Goal: Task Accomplishment & Management: Manage account settings

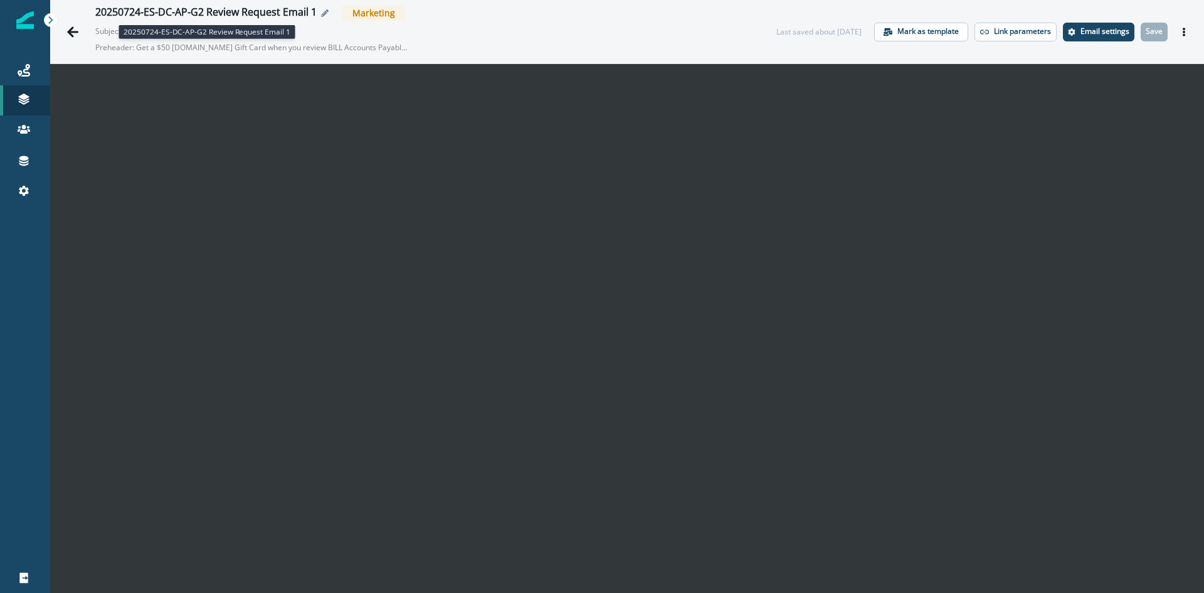
click at [278, 8] on div "20250724-ES-DC-AP-G2 Review Request Email 1" at bounding box center [205, 13] width 221 height 14
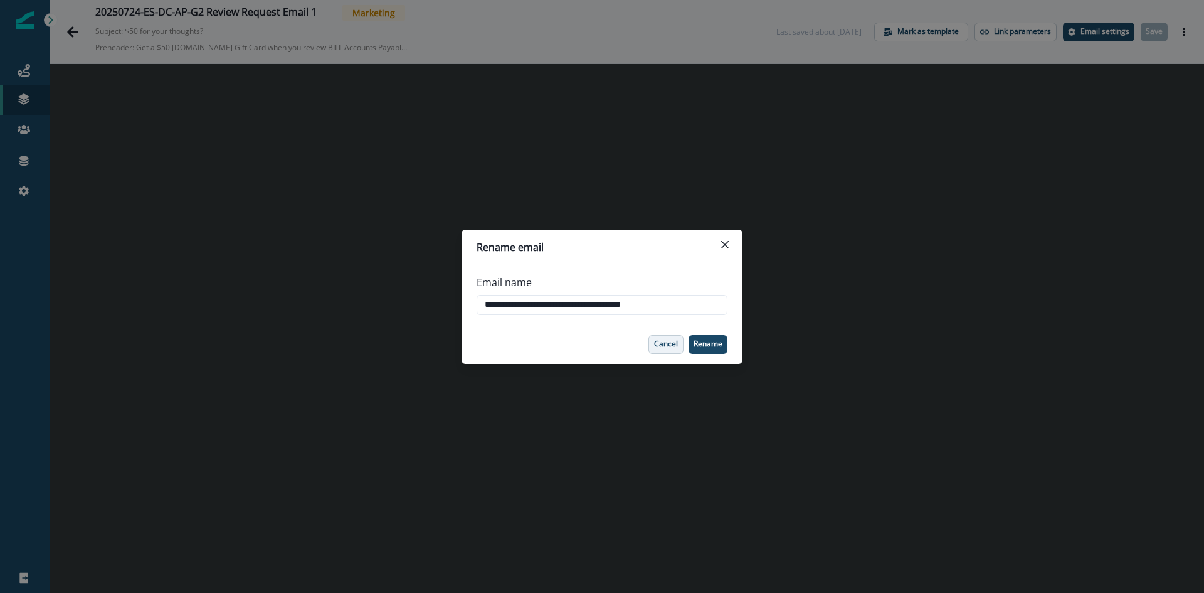
click at [672, 348] on p "Cancel" at bounding box center [666, 343] width 24 height 9
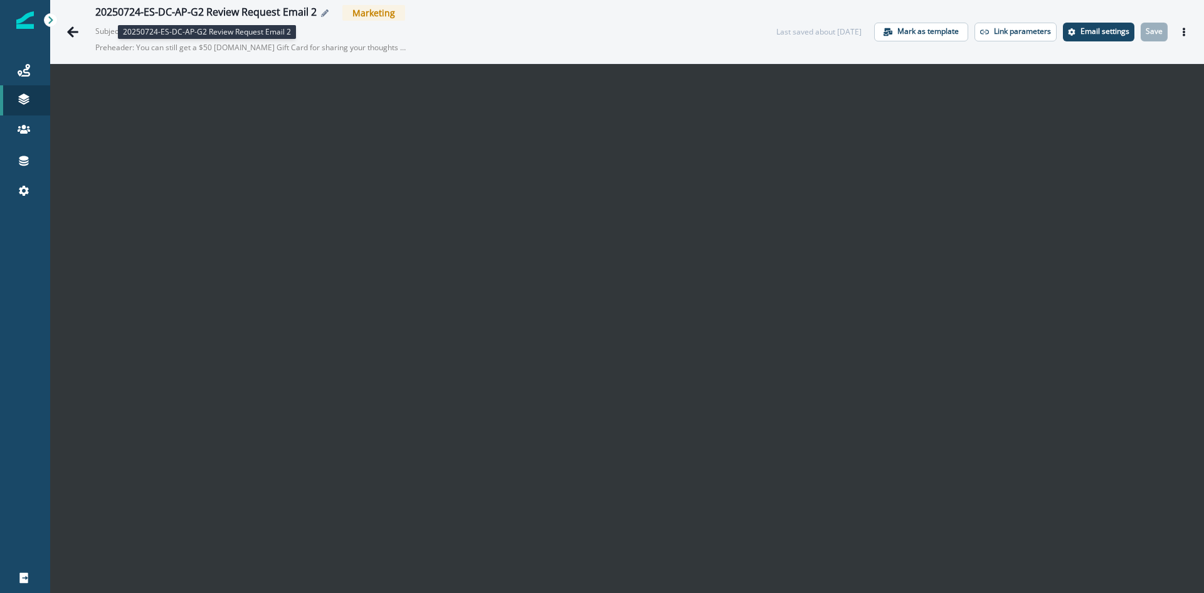
click at [207, 8] on div "20250724-ES-DC-AP-G2 Review Request Email 2" at bounding box center [205, 13] width 221 height 14
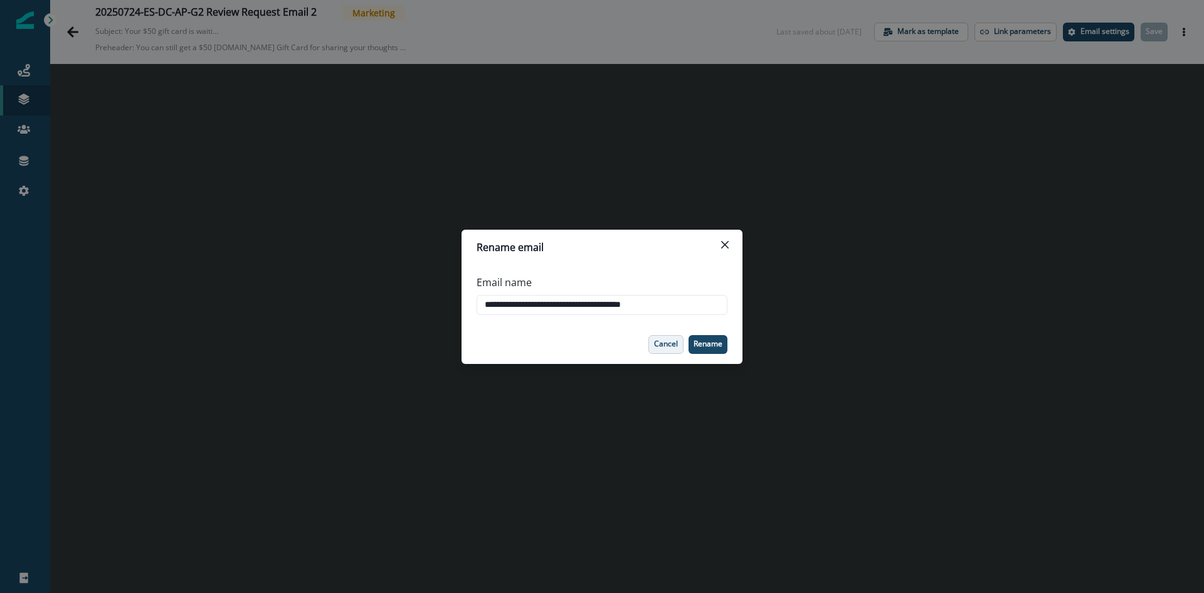
click at [676, 343] on p "Cancel" at bounding box center [666, 343] width 24 height 9
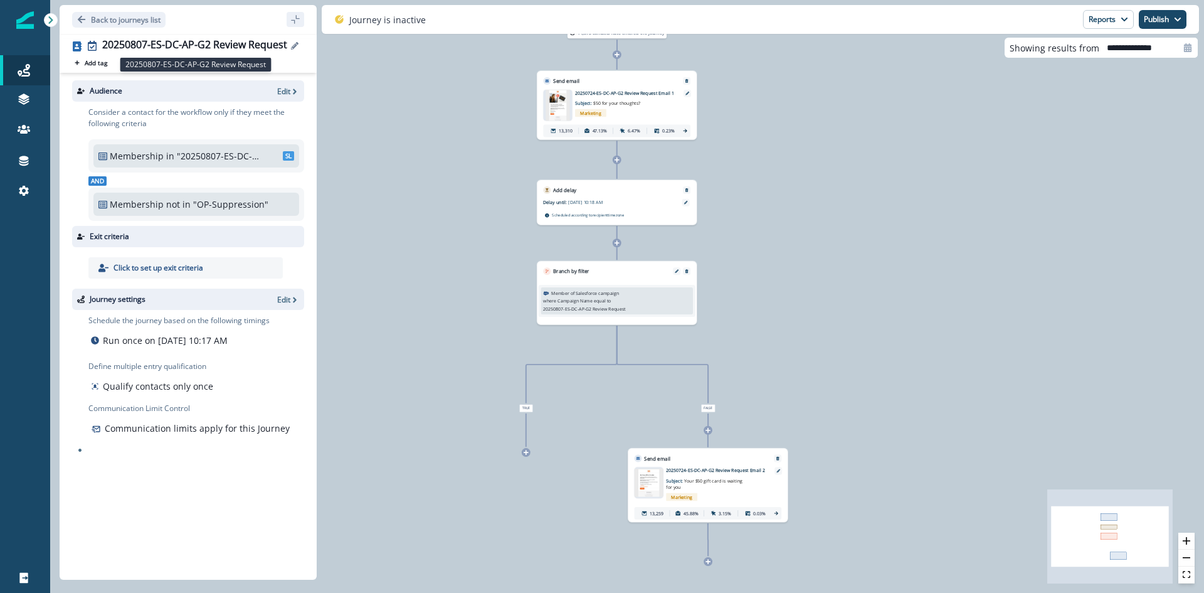
click at [181, 41] on div "20250807-ES-DC-AP-G2 Review Request" at bounding box center [194, 46] width 185 height 14
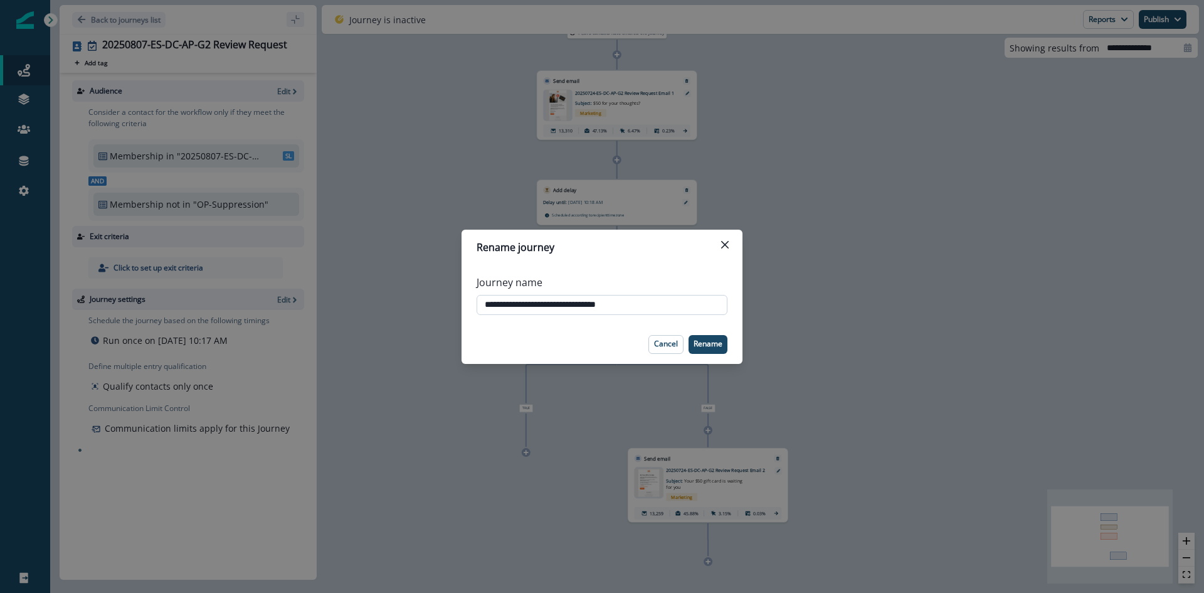
click at [623, 307] on input "**********" at bounding box center [602, 305] width 251 height 20
click at [726, 247] on icon "Close" at bounding box center [725, 245] width 8 height 8
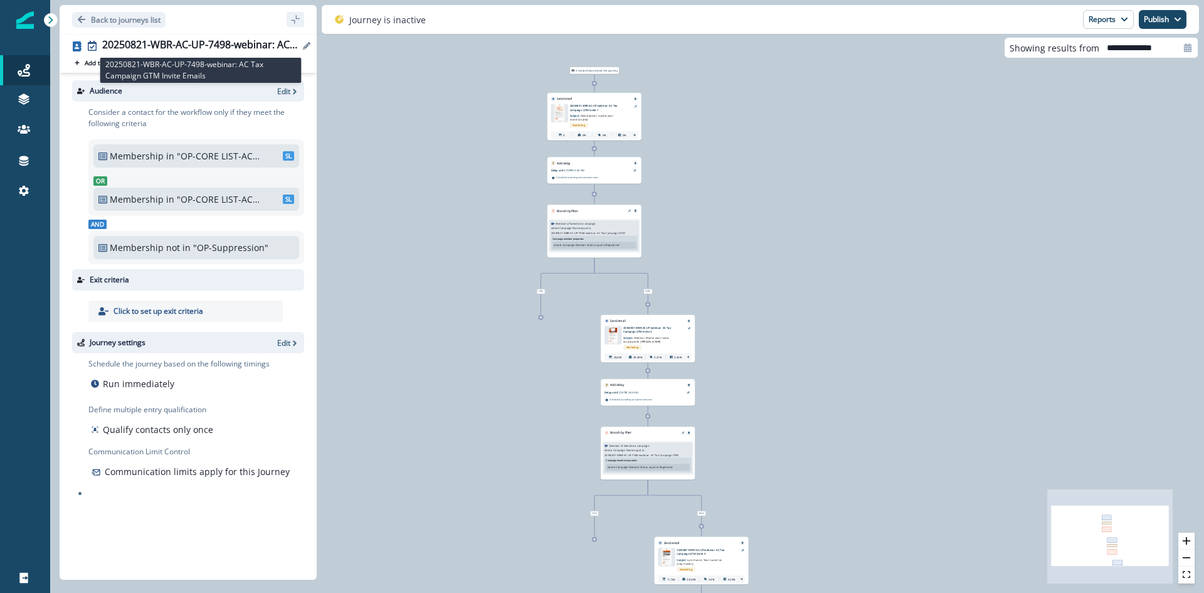
click at [202, 47] on div "20250821-WBR-AC-UP-7498-webinar: AC Tax Campaign GTM Invite Emails" at bounding box center [200, 46] width 197 height 14
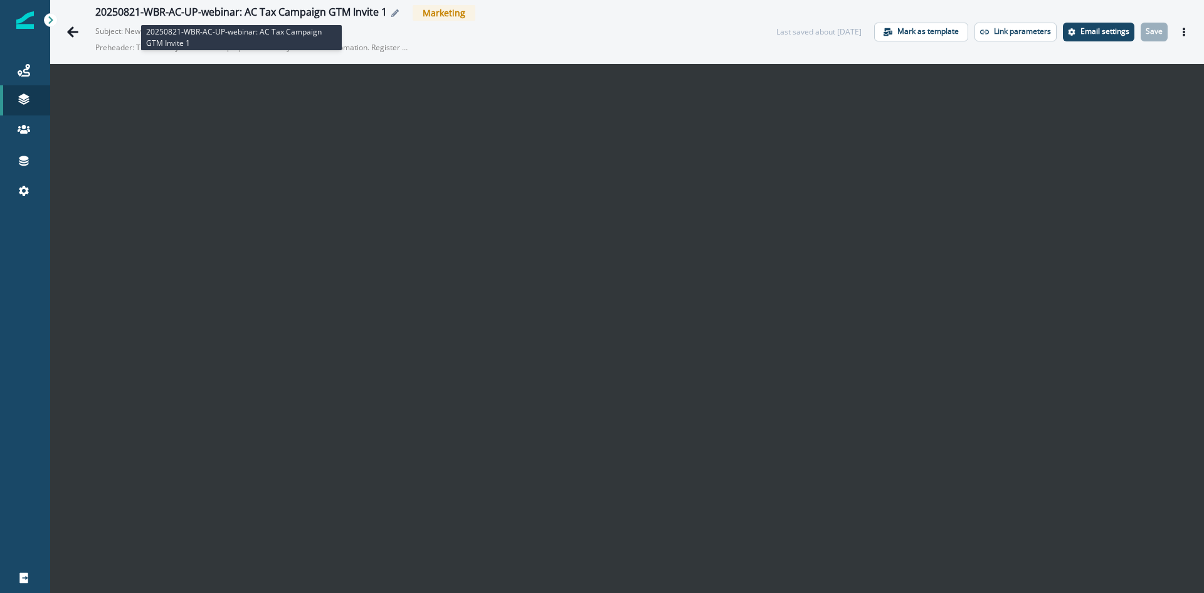
click at [322, 6] on div "20250821-WBR-AC-UP-webinar: AC Tax Campaign GTM Invite 1" at bounding box center [241, 13] width 292 height 14
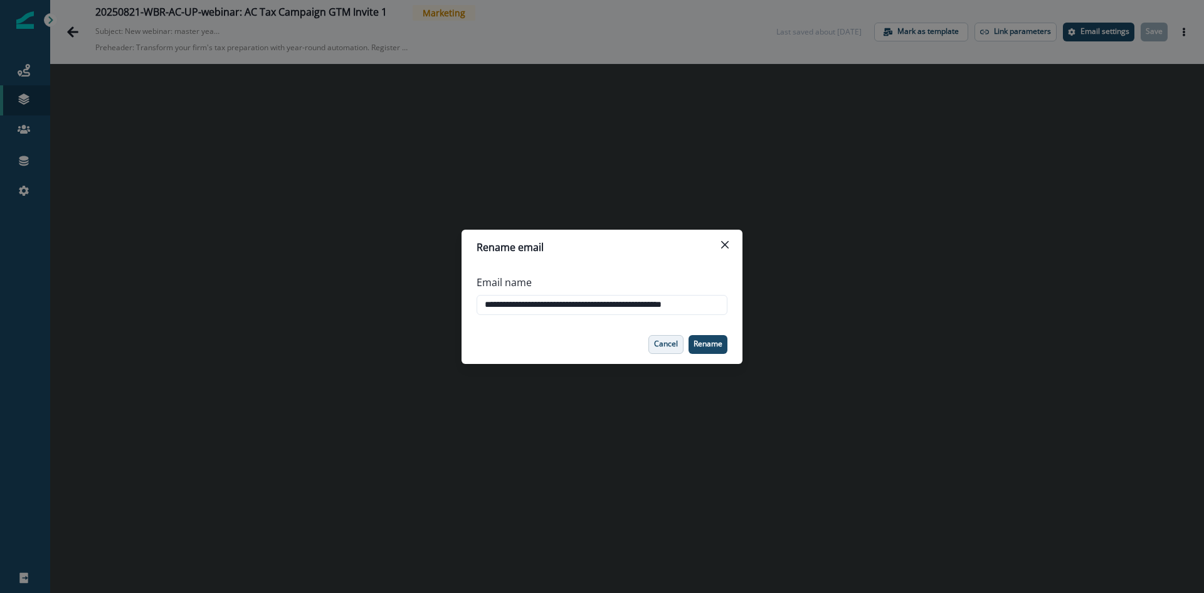
click at [650, 342] on button "Cancel" at bounding box center [666, 344] width 35 height 19
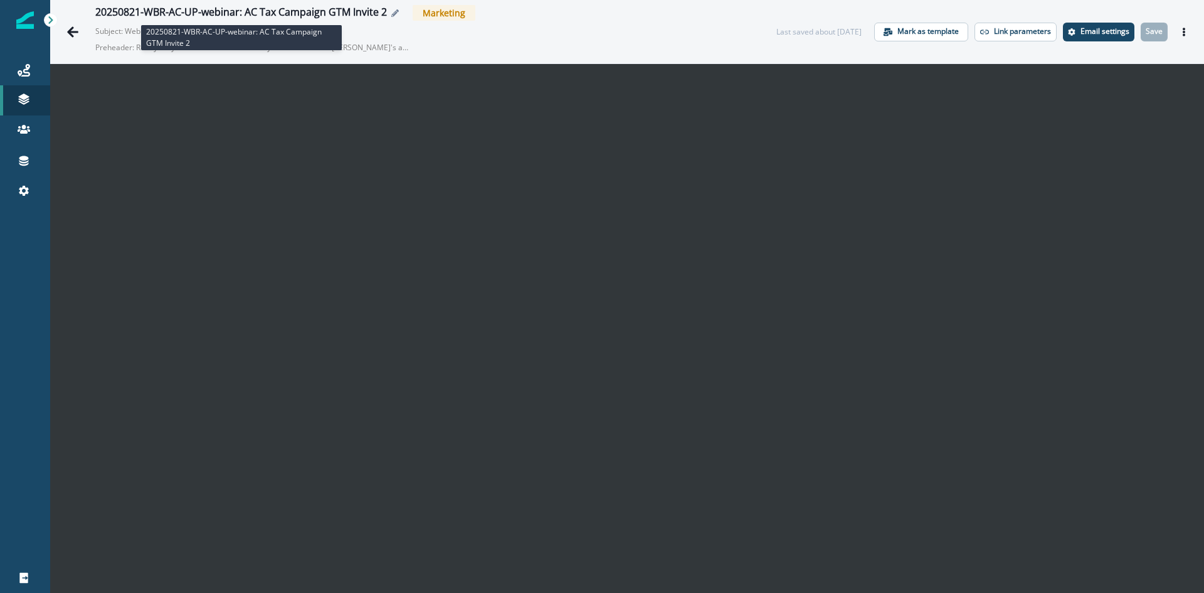
click at [335, 15] on div "20250821-WBR-AC-UP-webinar: AC Tax Campaign GTM Invite 2" at bounding box center [241, 13] width 292 height 14
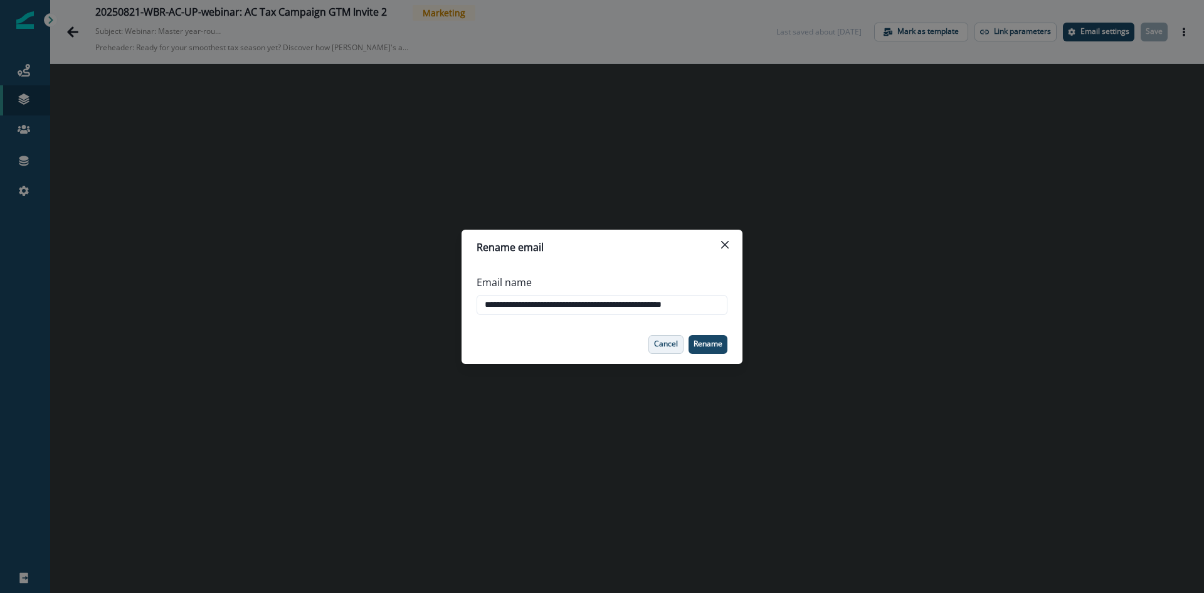
click at [668, 342] on p "Cancel" at bounding box center [666, 343] width 24 height 9
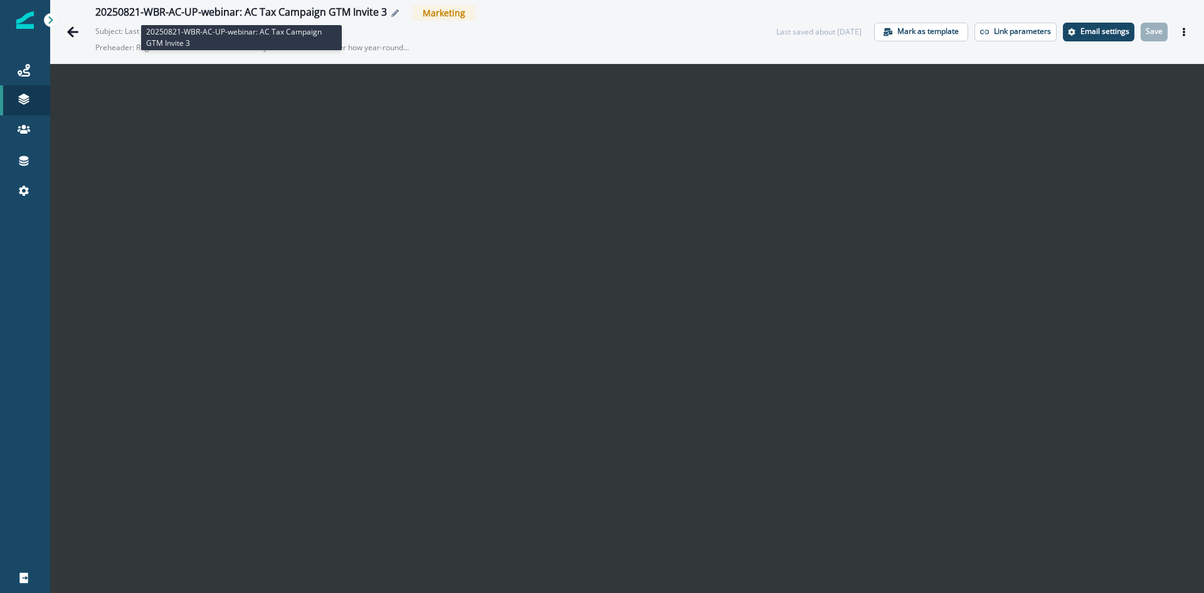
click at [315, 13] on div "20250821-WBR-AC-UP-webinar: AC Tax Campaign GTM Invite 3" at bounding box center [241, 13] width 292 height 14
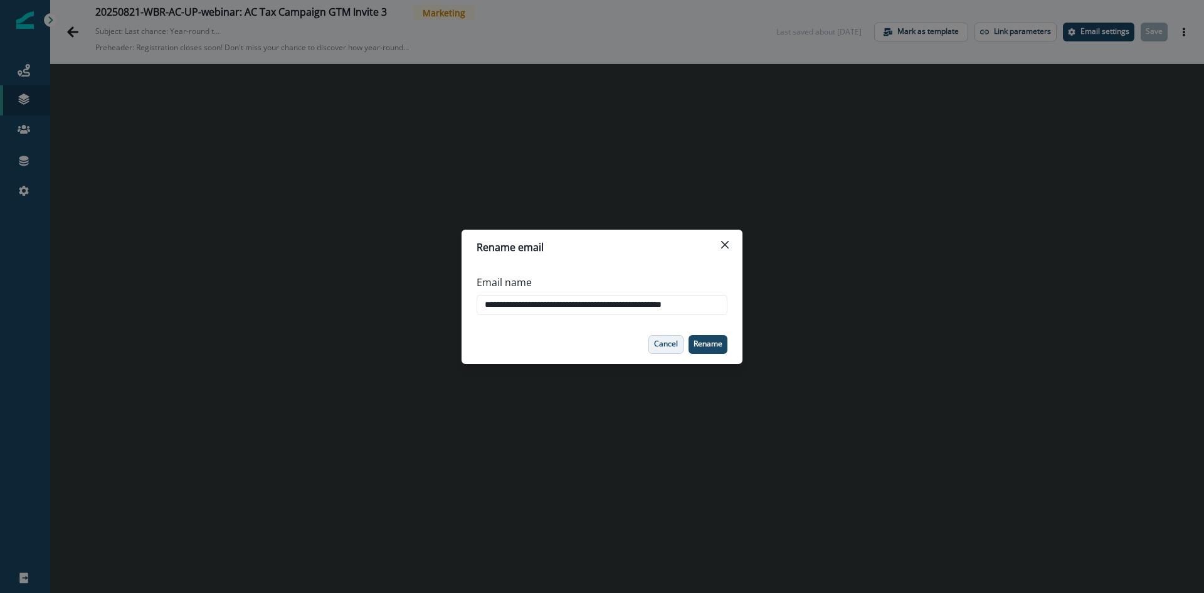
click at [669, 345] on p "Cancel" at bounding box center [666, 343] width 24 height 9
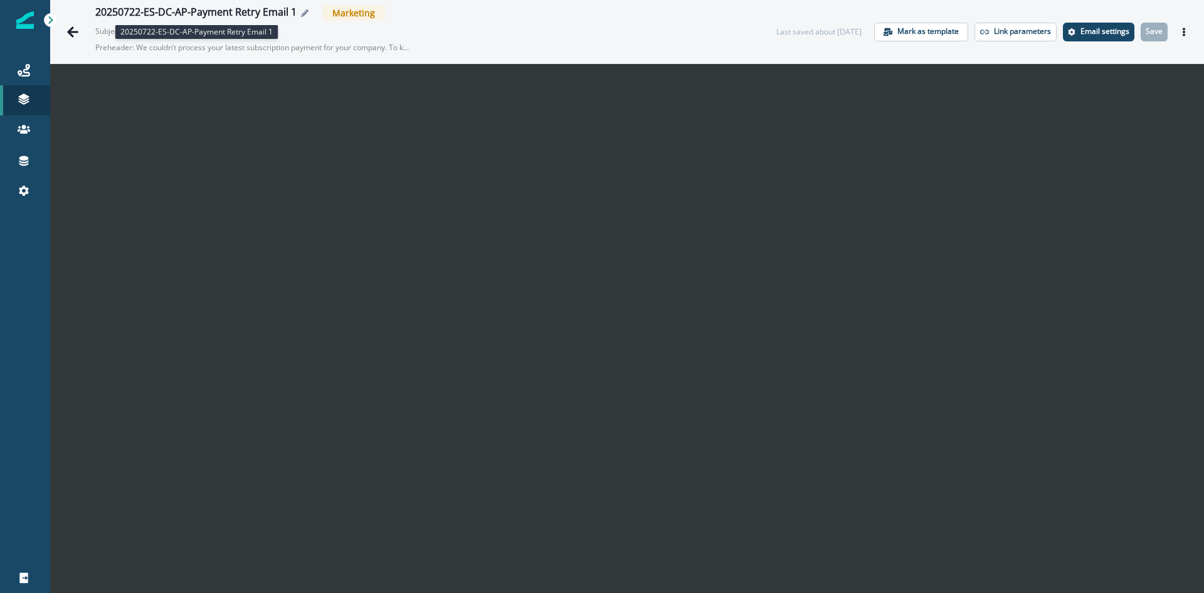
click at [238, 18] on div "20250722-ES-DC-AP-Payment Retry Email 1" at bounding box center [195, 13] width 201 height 14
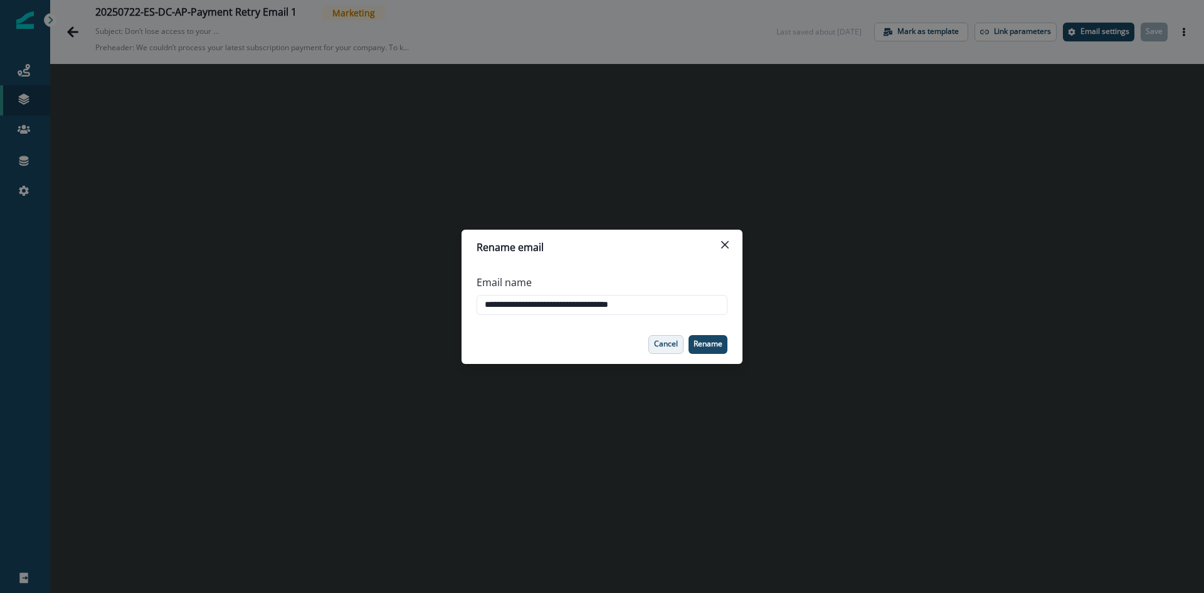
click at [660, 349] on button "Cancel" at bounding box center [666, 344] width 35 height 19
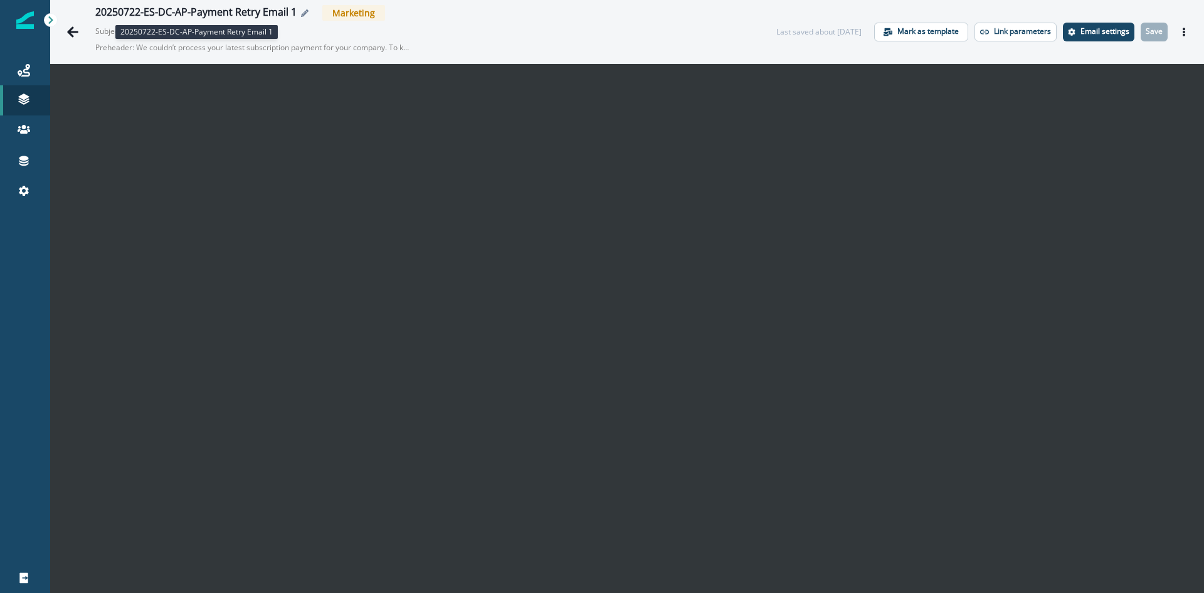
click at [253, 13] on div "20250722-ES-DC-AP-Payment Retry Email 1" at bounding box center [195, 13] width 201 height 14
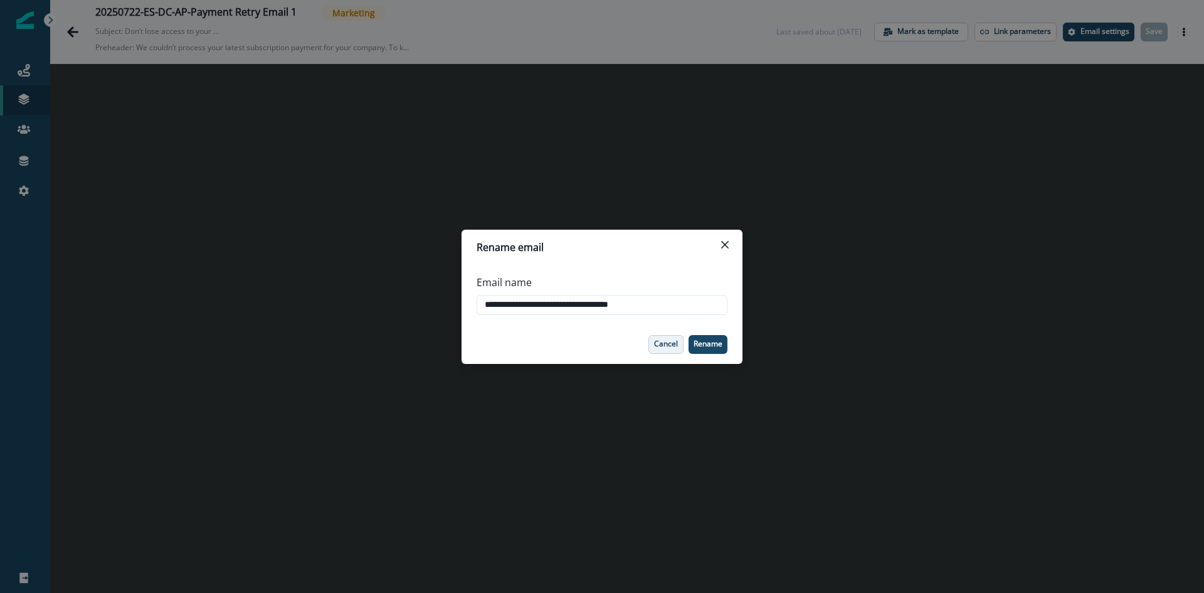
click at [672, 339] on p "Cancel" at bounding box center [666, 343] width 24 height 9
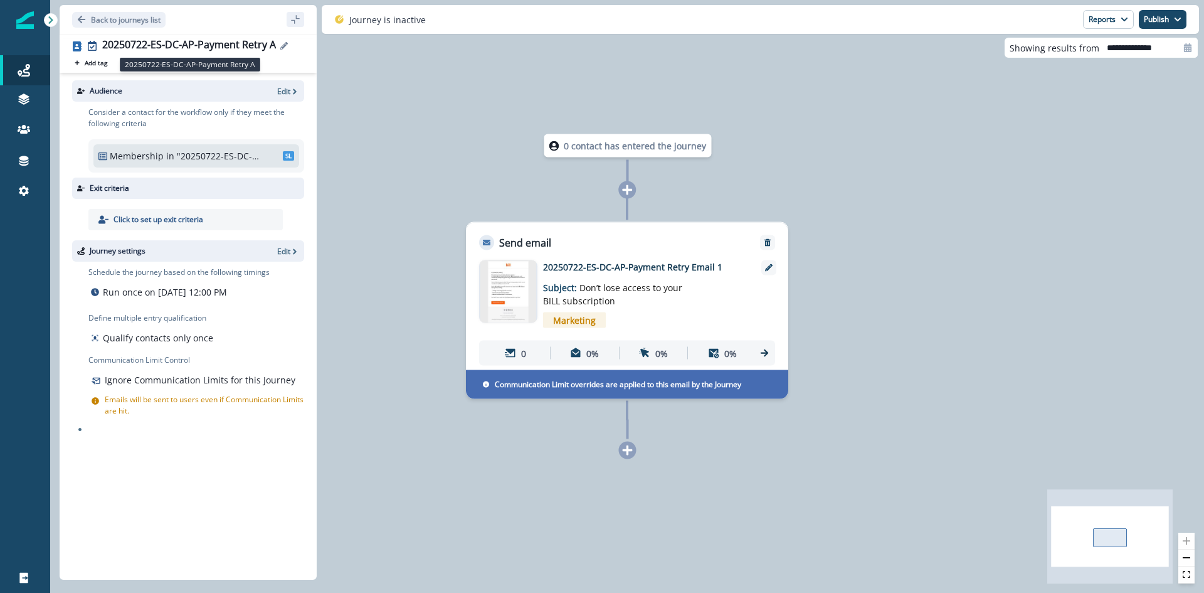
click at [208, 39] on div "20250722-ES-DC-AP-Payment Retry A" at bounding box center [189, 46] width 174 height 14
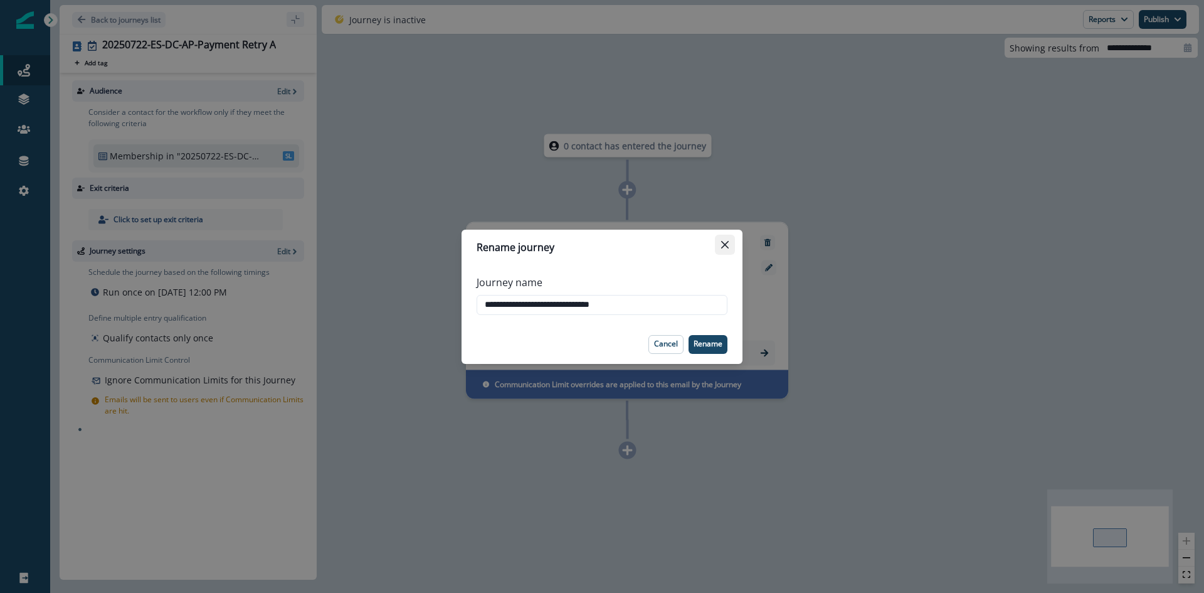
click at [726, 248] on icon "Close" at bounding box center [725, 245] width 8 height 8
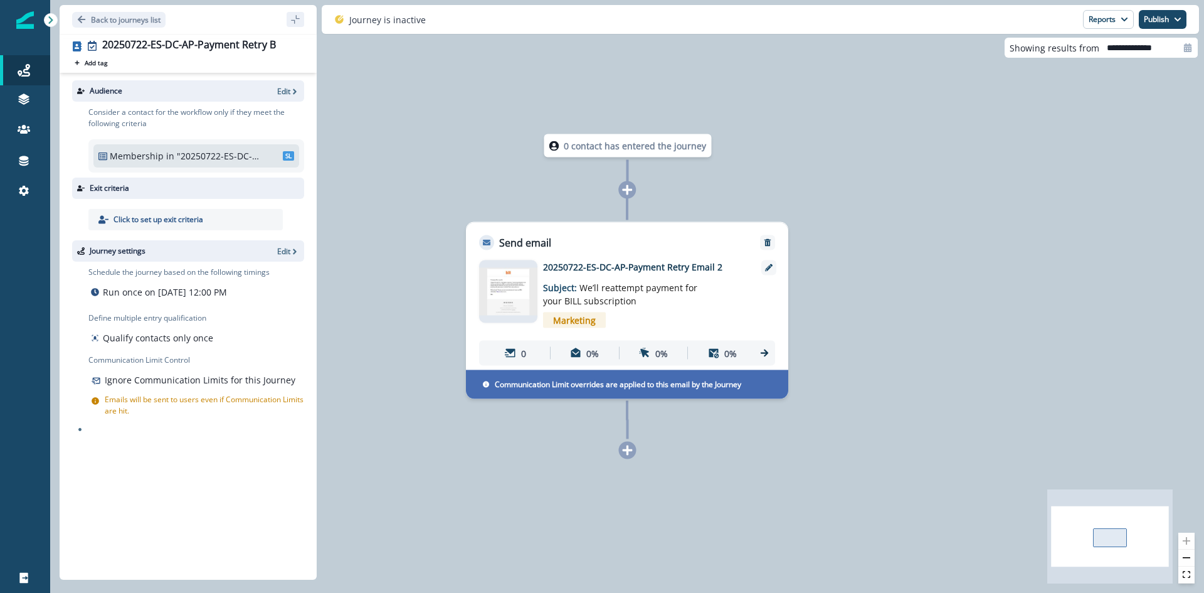
click at [213, 38] on div "20250722-ES-DC-AP-Payment Retry B Add tag Search or create tags Audience Edit C…" at bounding box center [188, 307] width 257 height 546
click at [211, 42] on div "20250722-ES-DC-AP-Payment Retry B" at bounding box center [189, 46] width 174 height 14
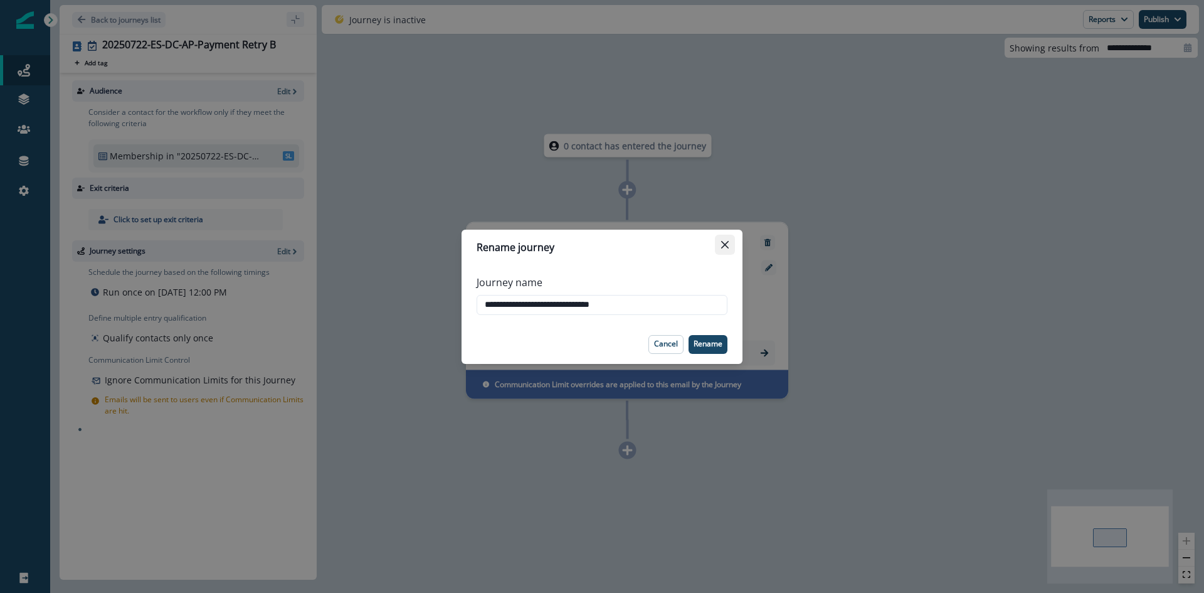
click at [729, 246] on button "Close" at bounding box center [725, 245] width 20 height 20
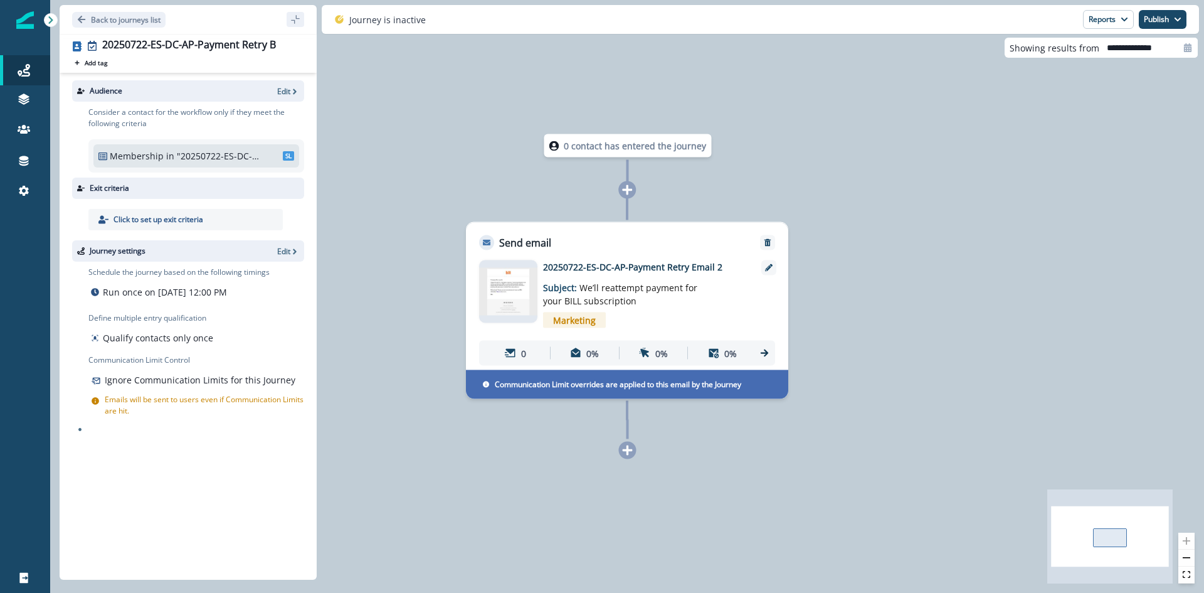
click at [787, 156] on div "0 contact has entered the journey Send email Email asset changed, journey repor…" at bounding box center [627, 296] width 1154 height 593
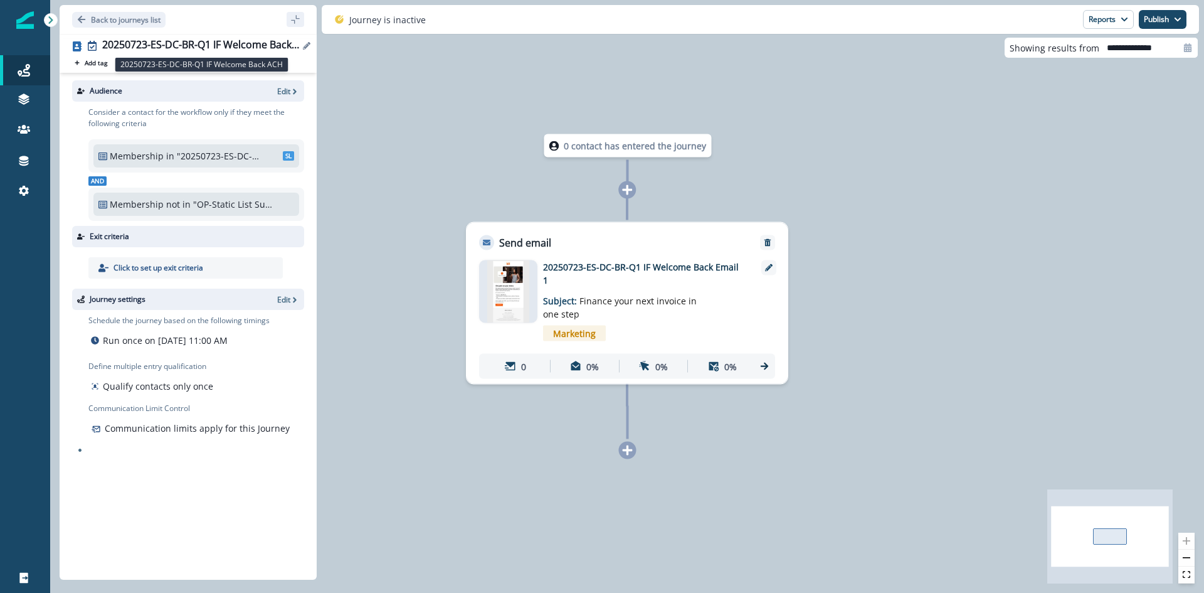
click at [209, 40] on div "20250723-ES-DC-BR-Q1 IF Welcome Back ACH" at bounding box center [200, 46] width 197 height 14
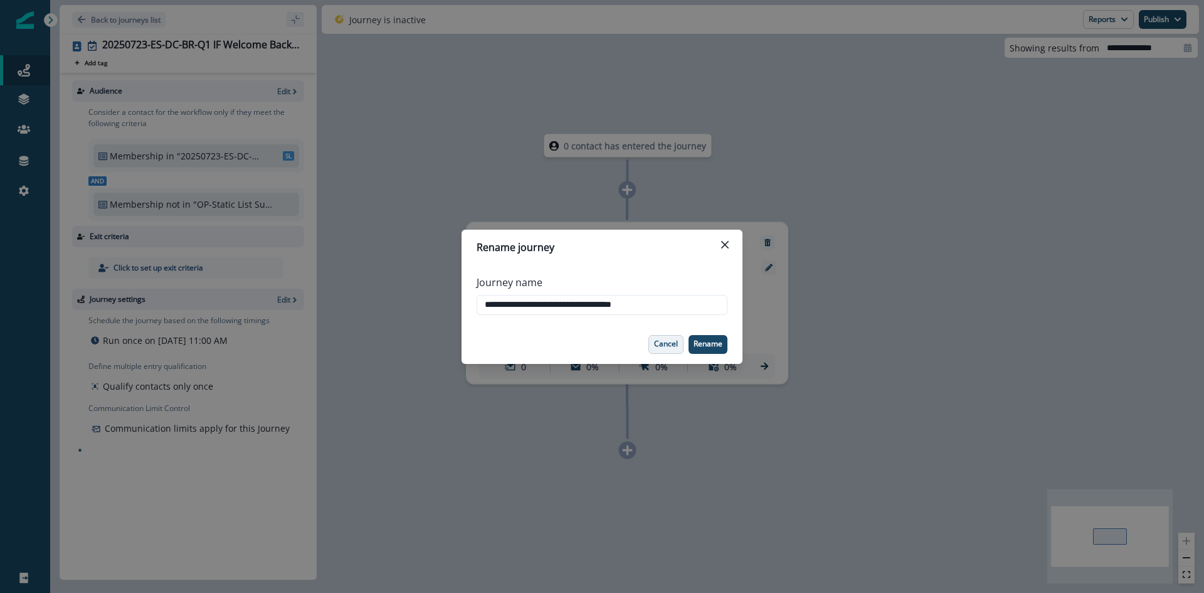
click at [662, 349] on button "Cancel" at bounding box center [666, 344] width 35 height 19
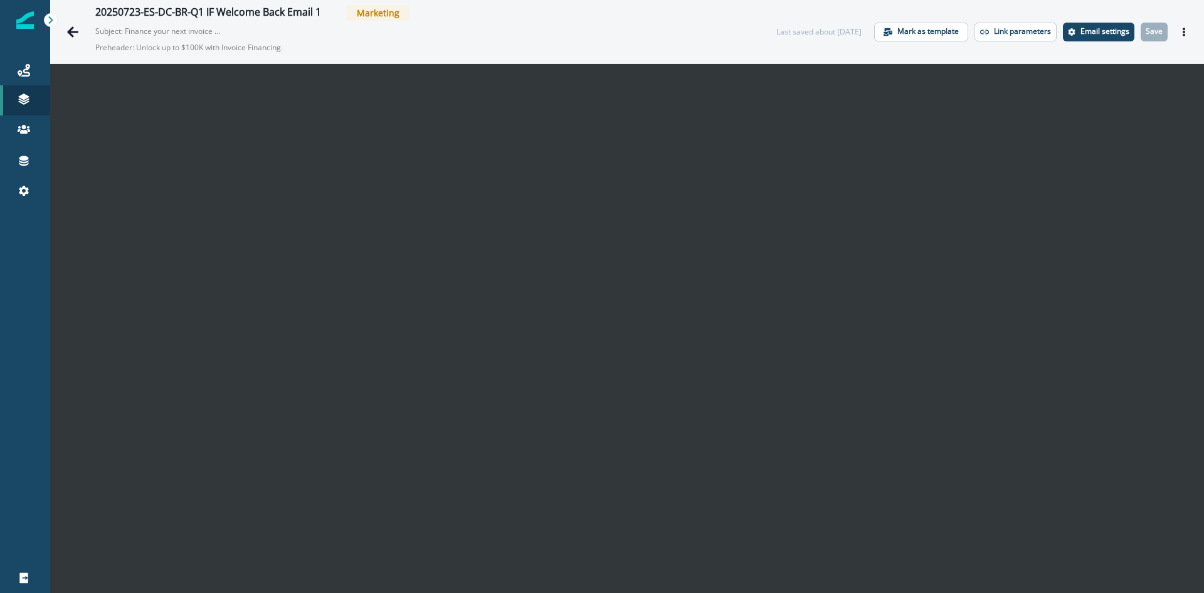
click at [524, 3] on div "20250723-ES-DC-BR-Q1 IF Welcome Back Email 1 Marketing Subject: Finance your ne…" at bounding box center [627, 31] width 1154 height 63
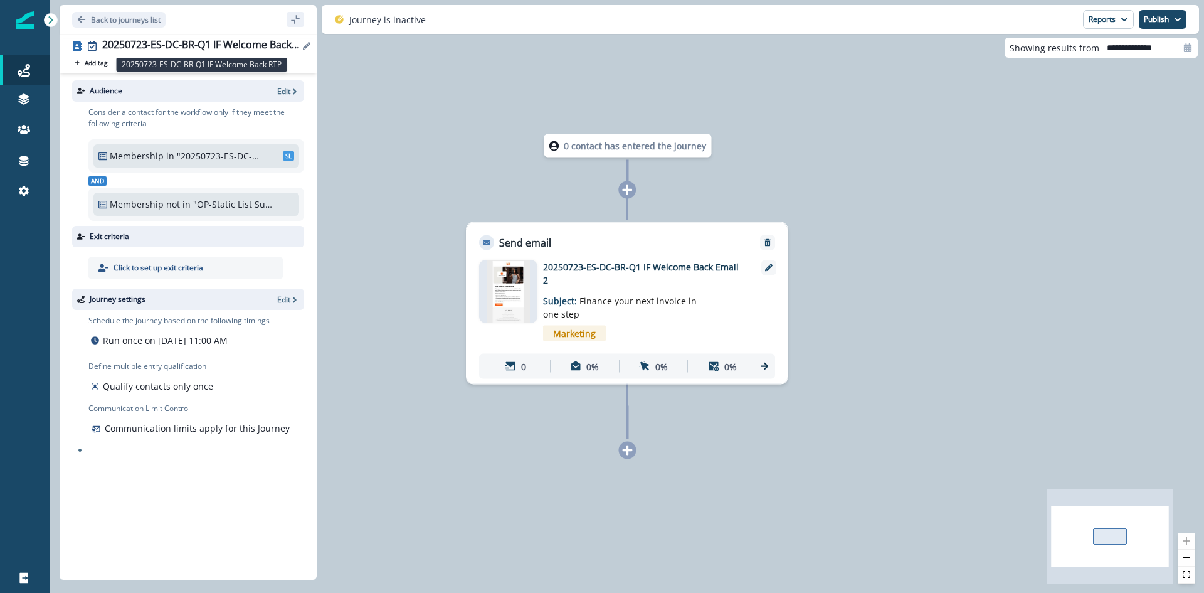
click at [139, 45] on div "20250723-ES-DC-BR-Q1 IF Welcome Back RTP" at bounding box center [200, 46] width 197 height 14
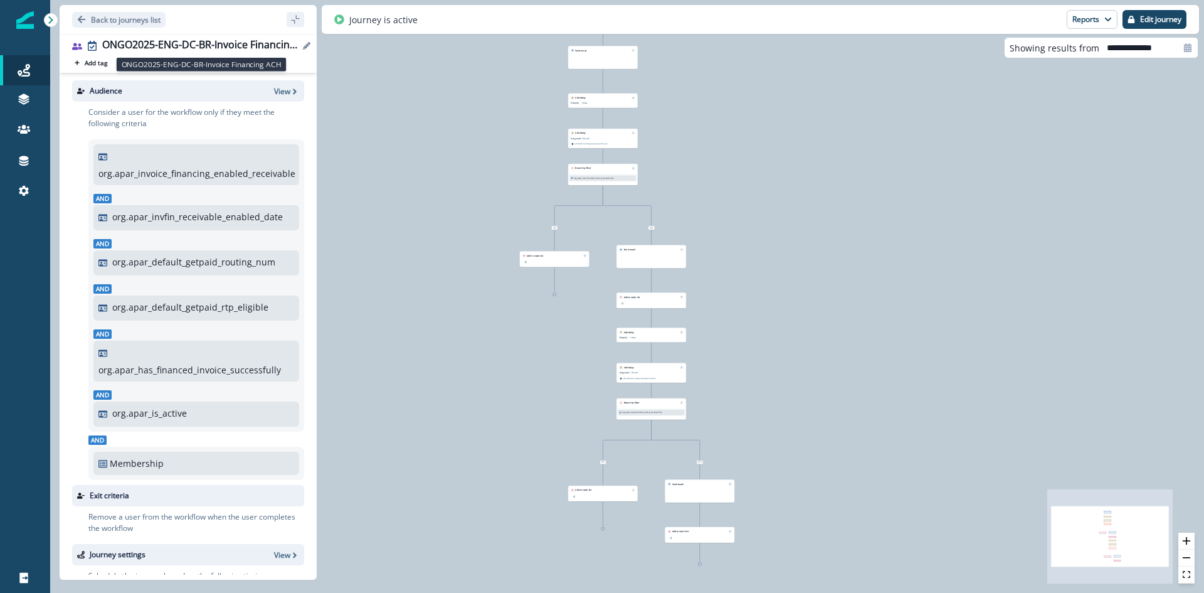
click at [245, 46] on div "ONGO2025-ENG-DC-BR-Invoice Financing ACH" at bounding box center [200, 46] width 197 height 14
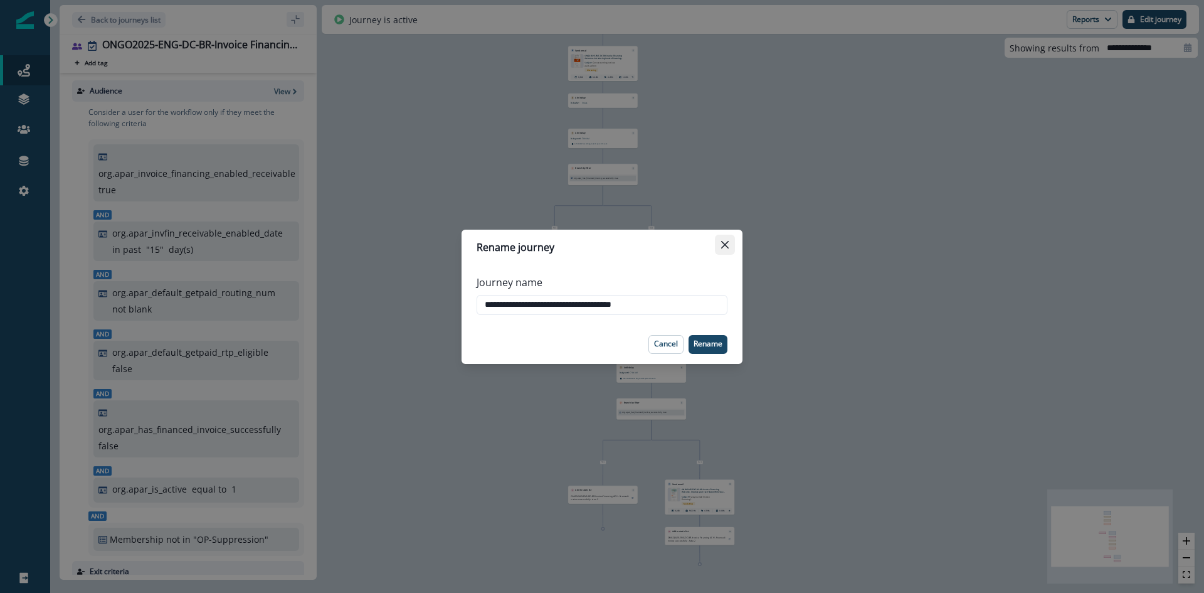
click at [721, 246] on icon "Close" at bounding box center [725, 245] width 8 height 8
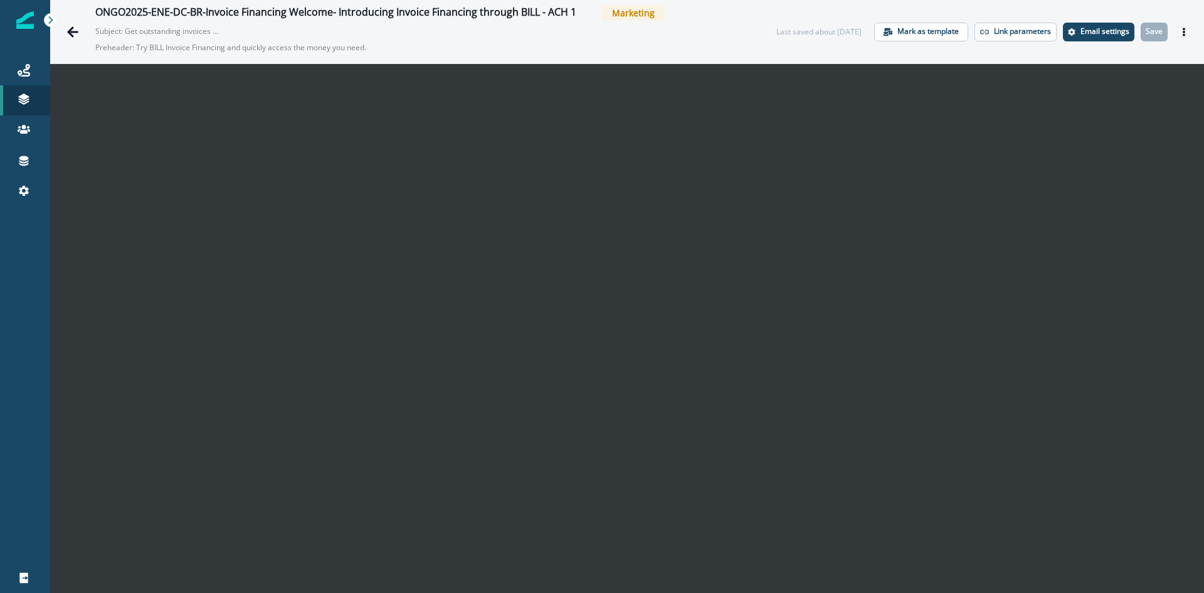
scroll to position [20, 0]
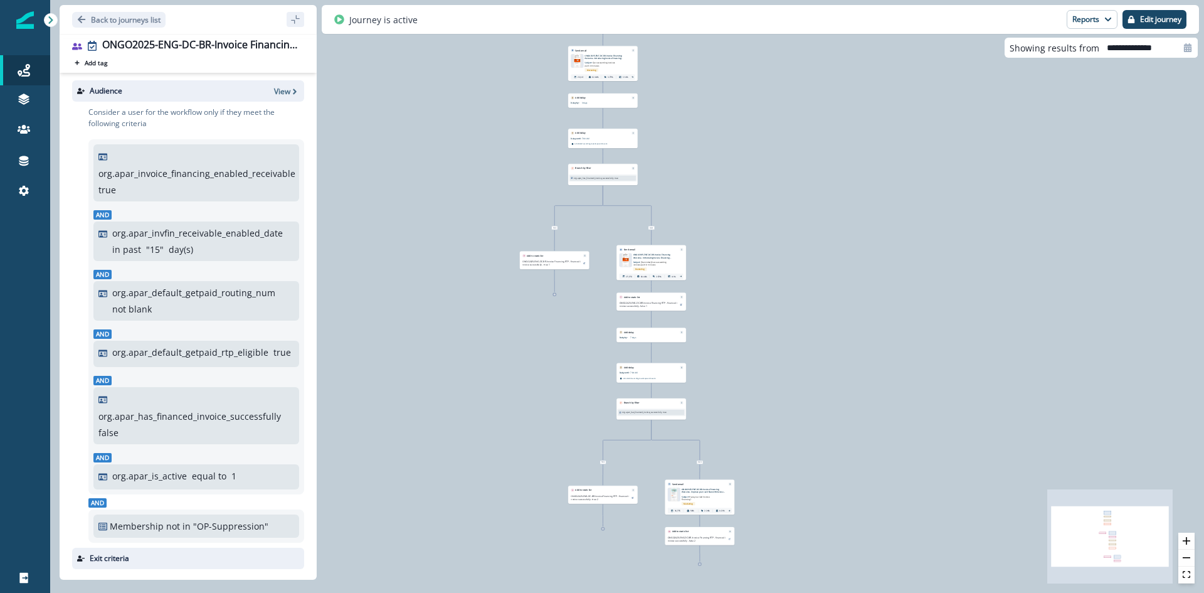
click at [258, 53] on div "ONGO2025-ENG-DC-BR-Invoice Financing RTP Add tag Search or create tags" at bounding box center [188, 53] width 232 height 29
click at [261, 48] on div "ONGO2025-ENG-DC-BR-Invoice Financing RTP" at bounding box center [200, 46] width 197 height 14
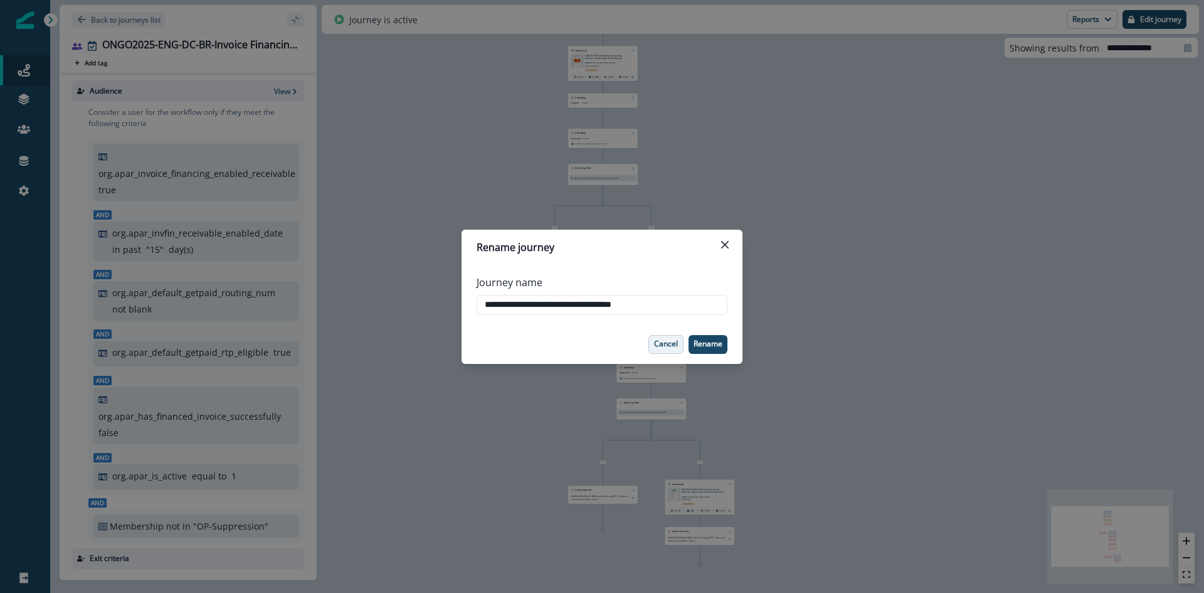
click at [669, 342] on p "Cancel" at bounding box center [666, 343] width 24 height 9
